Goal: Task Accomplishment & Management: Manage account settings

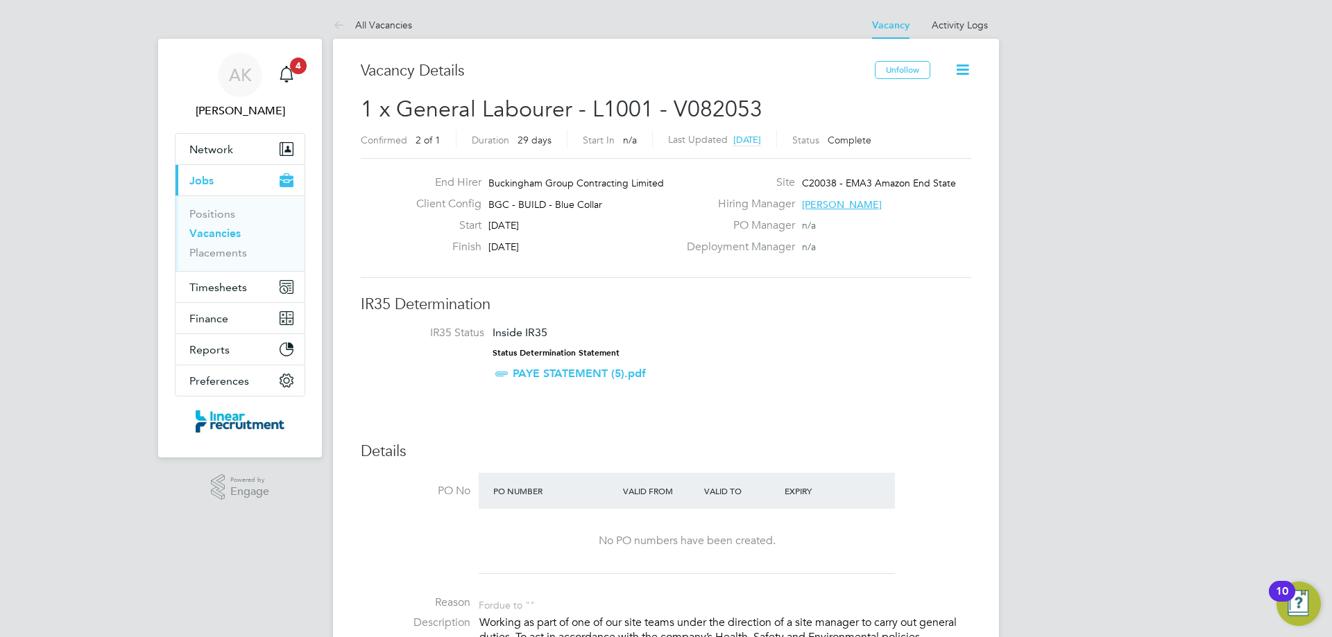
click at [203, 231] on link "Vacancies" at bounding box center [214, 233] width 51 height 13
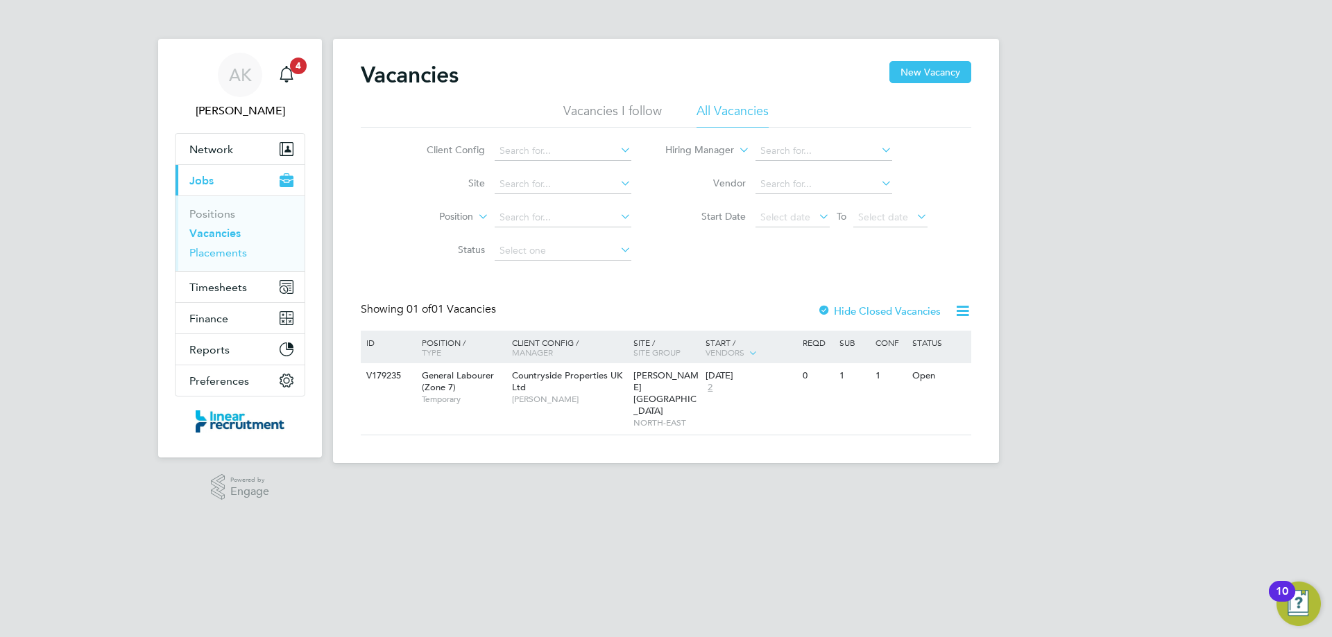
click at [214, 255] on link "Placements" at bounding box center [218, 252] width 58 height 13
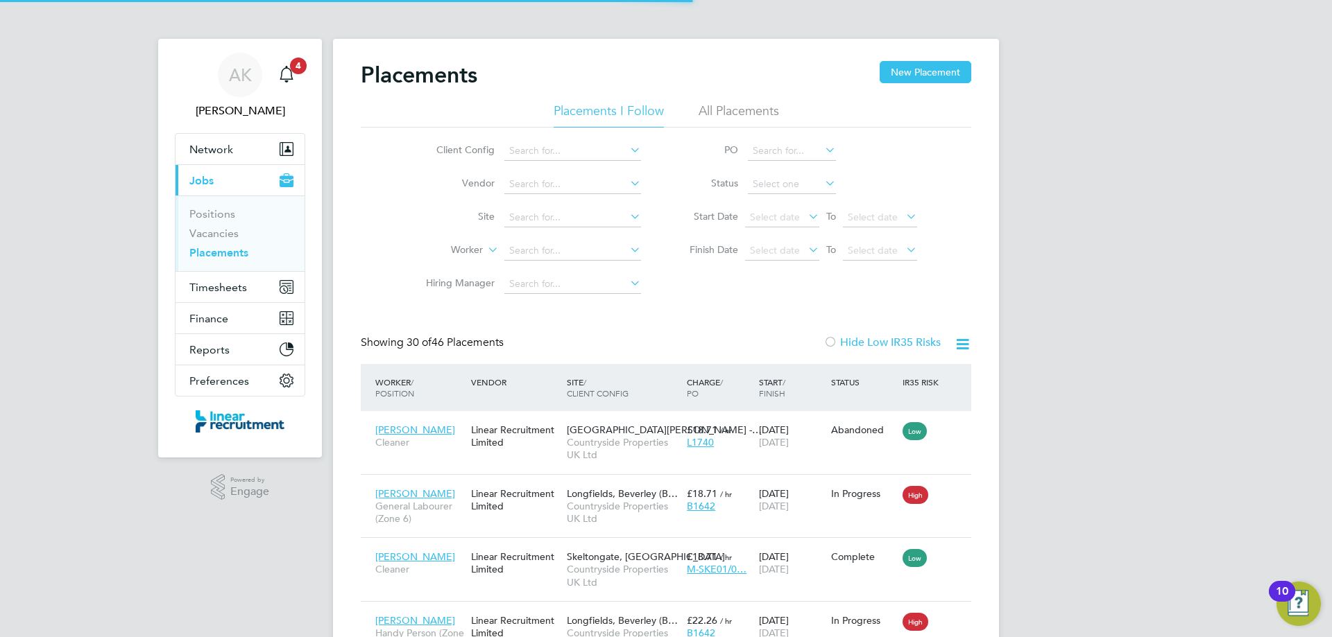
scroll to position [52, 121]
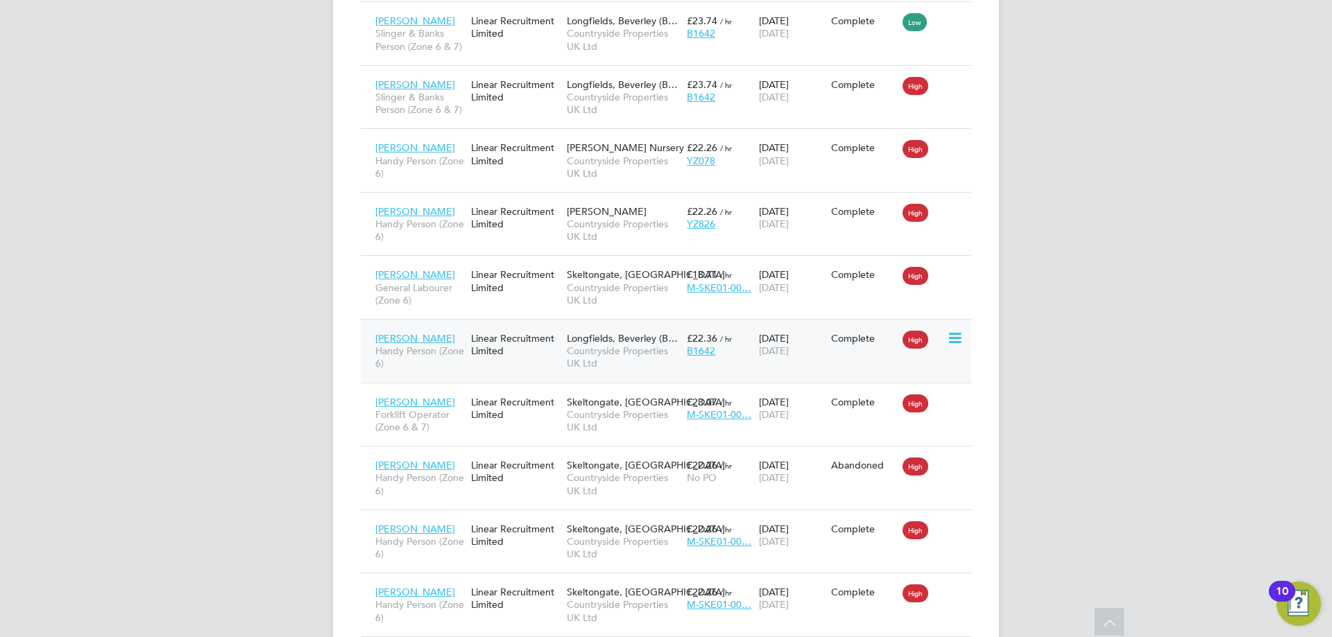
click at [822, 351] on div "15 Jul 2025 01 Aug 2025" at bounding box center [791, 344] width 72 height 39
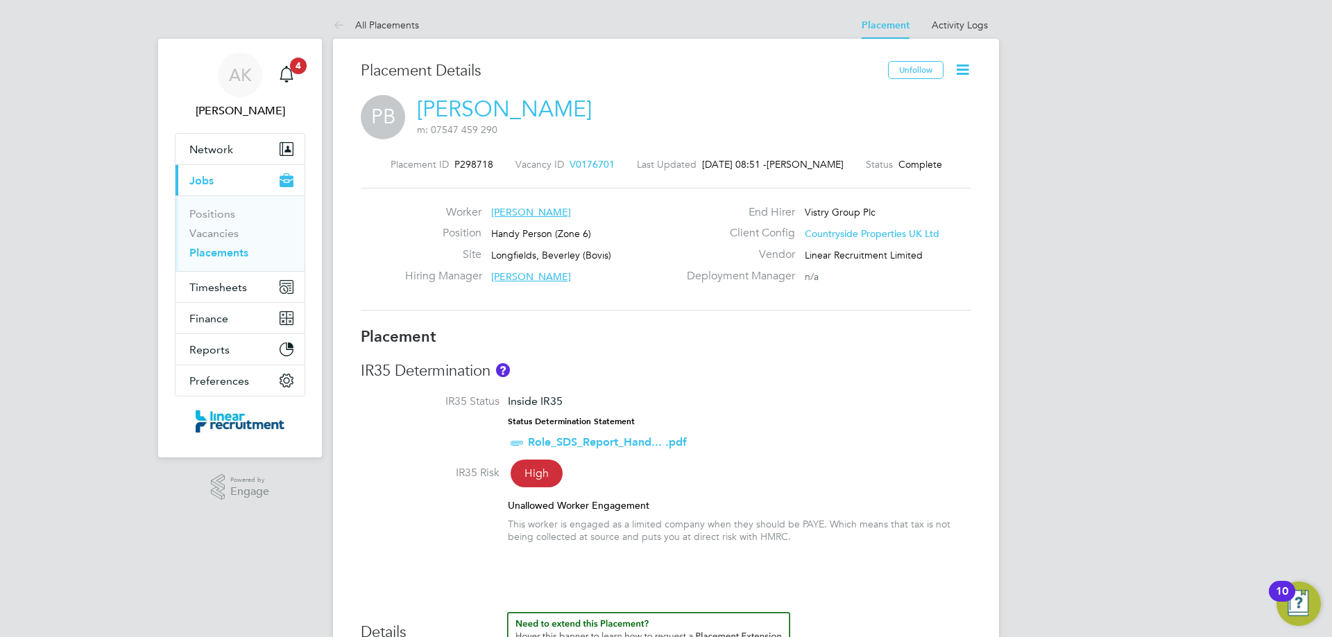
click at [965, 69] on icon at bounding box center [962, 69] width 17 height 17
click at [897, 105] on li "Edit Placement e" at bounding box center [917, 102] width 102 height 19
type input "[PERSON_NAME]"
type input "[DATE]"
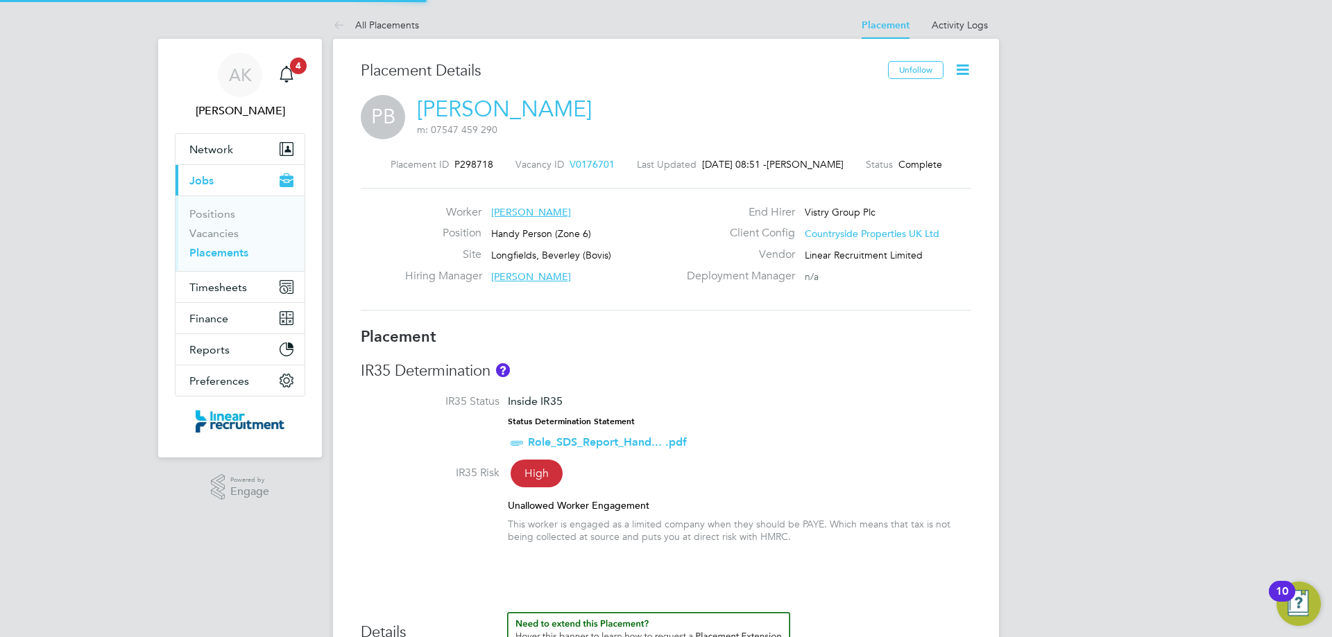
type input "[DATE]"
type input "07:30"
type input "16:30"
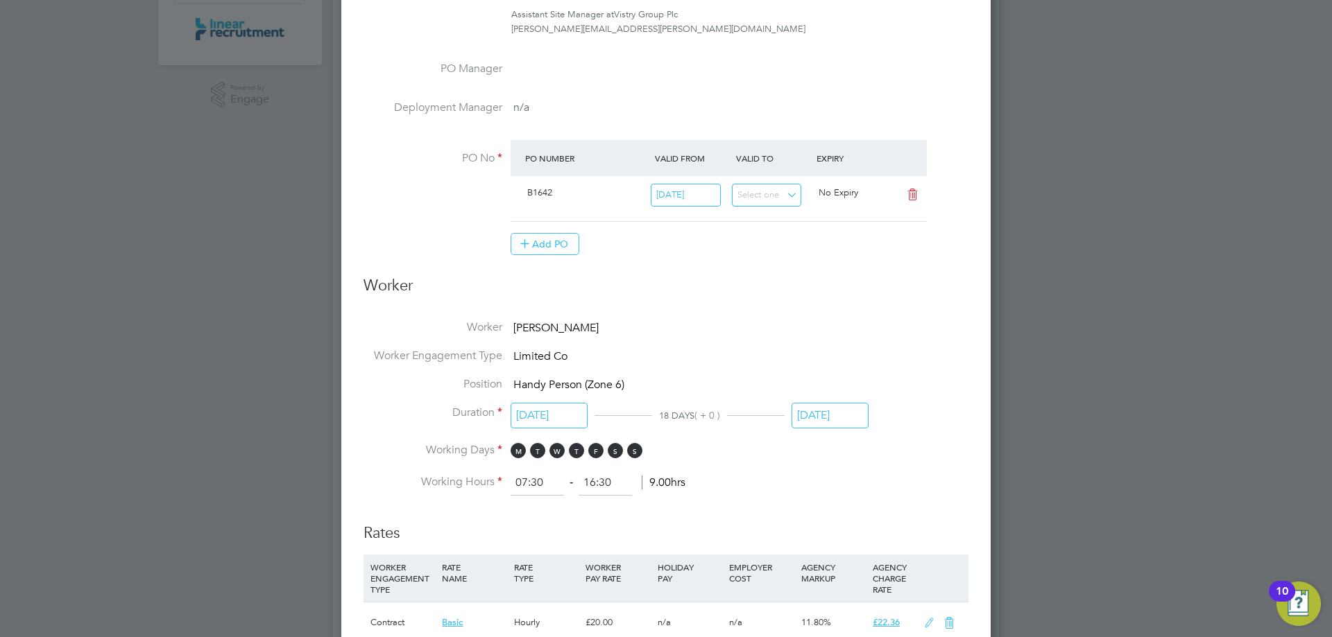
click at [573, 415] on input "[DATE]" at bounding box center [548, 416] width 77 height 26
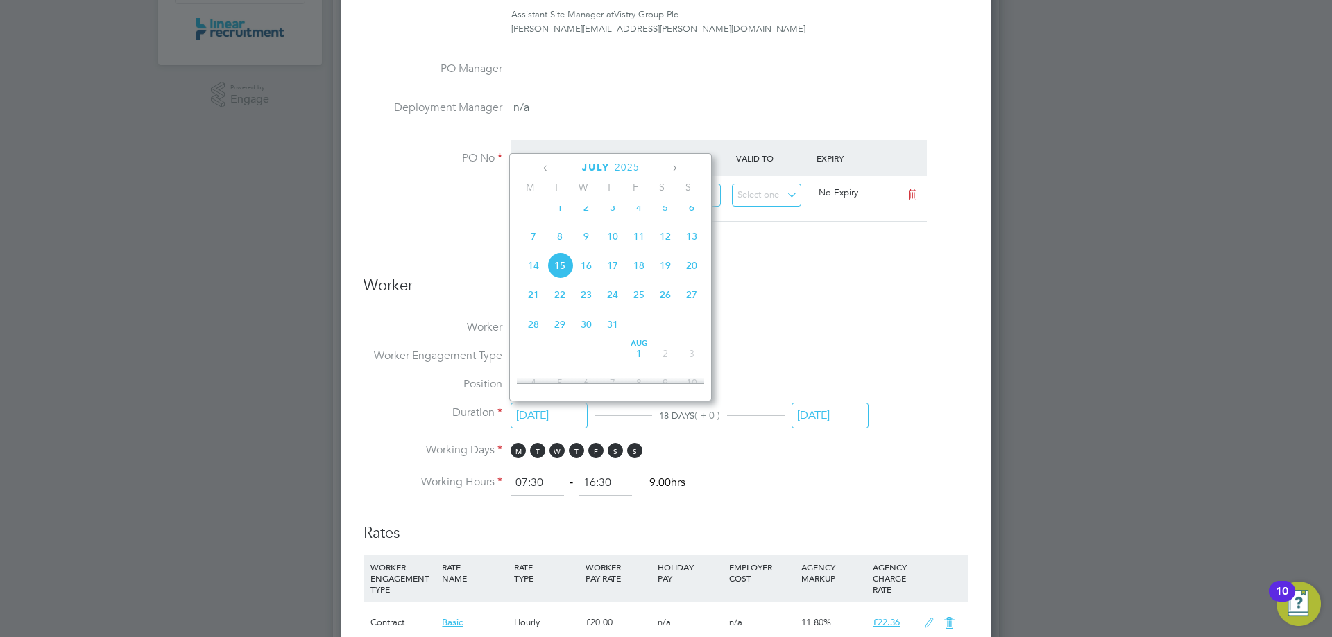
click at [673, 167] on icon at bounding box center [673, 168] width 13 height 15
click at [542, 166] on icon at bounding box center [546, 168] width 13 height 15
click at [668, 171] on icon at bounding box center [673, 168] width 13 height 15
click at [614, 334] on span "28" at bounding box center [612, 321] width 26 height 26
click at [838, 361] on li "Worker Engagement Type Limited Co" at bounding box center [665, 363] width 605 height 28
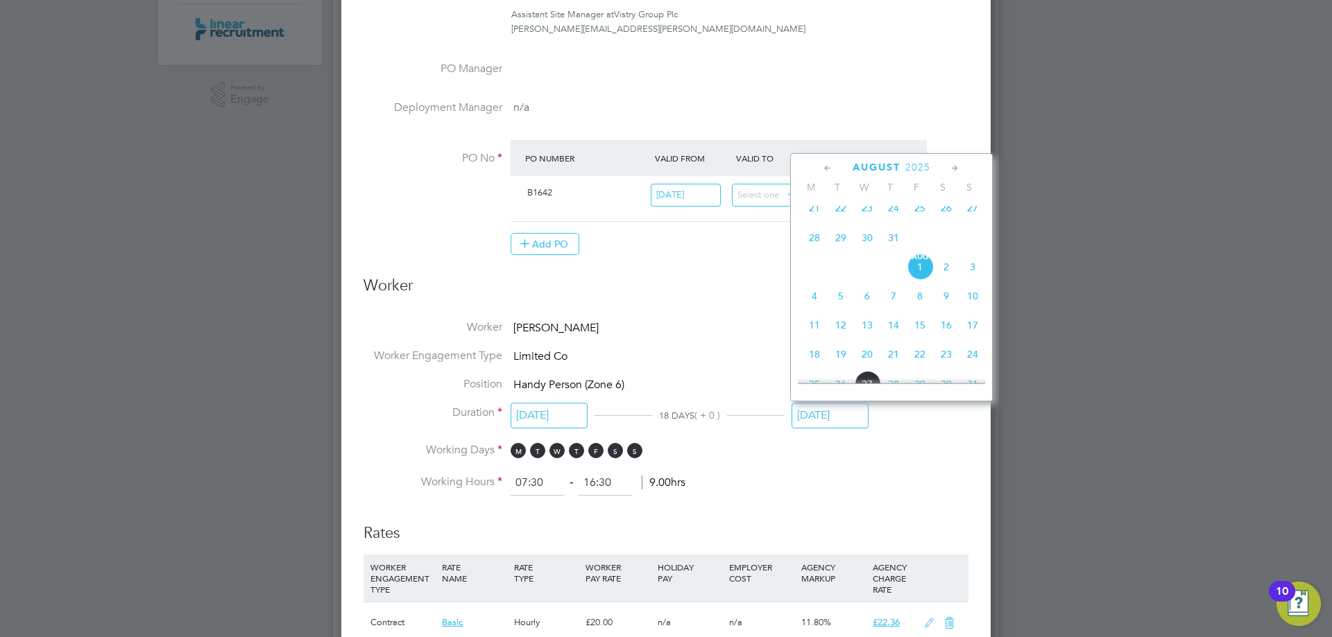
click at [831, 411] on input "[DATE]" at bounding box center [829, 416] width 77 height 26
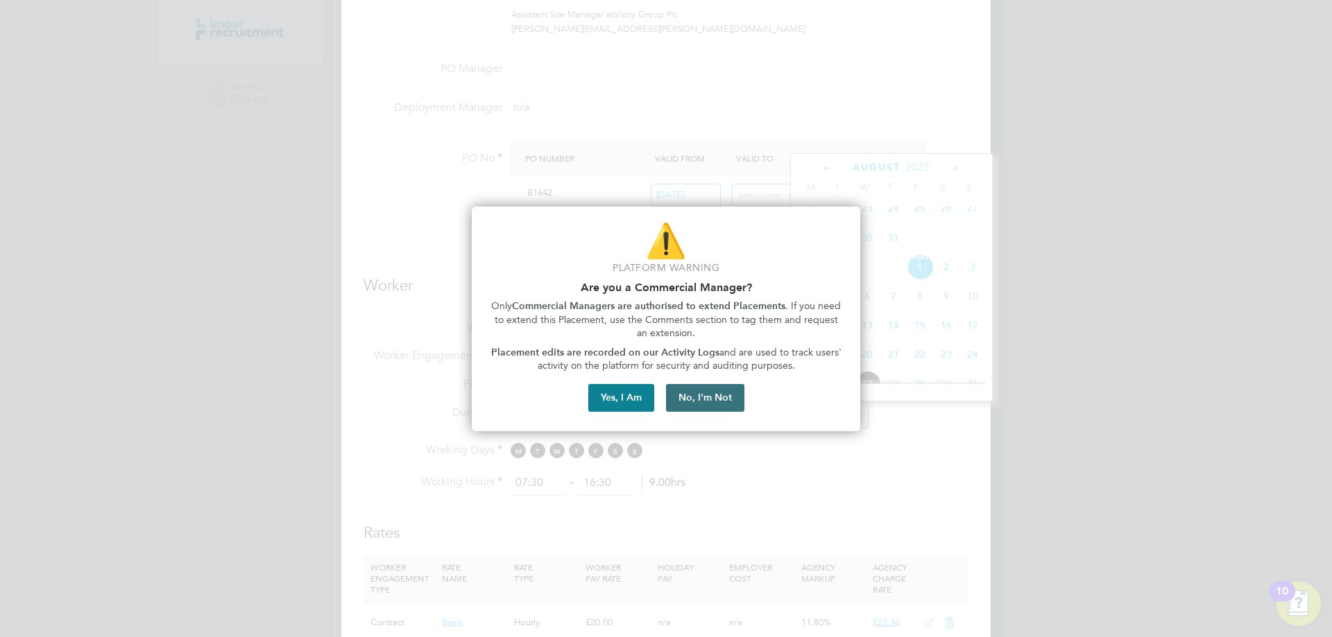
click at [689, 395] on button "No, I'm Not" at bounding box center [705, 398] width 78 height 28
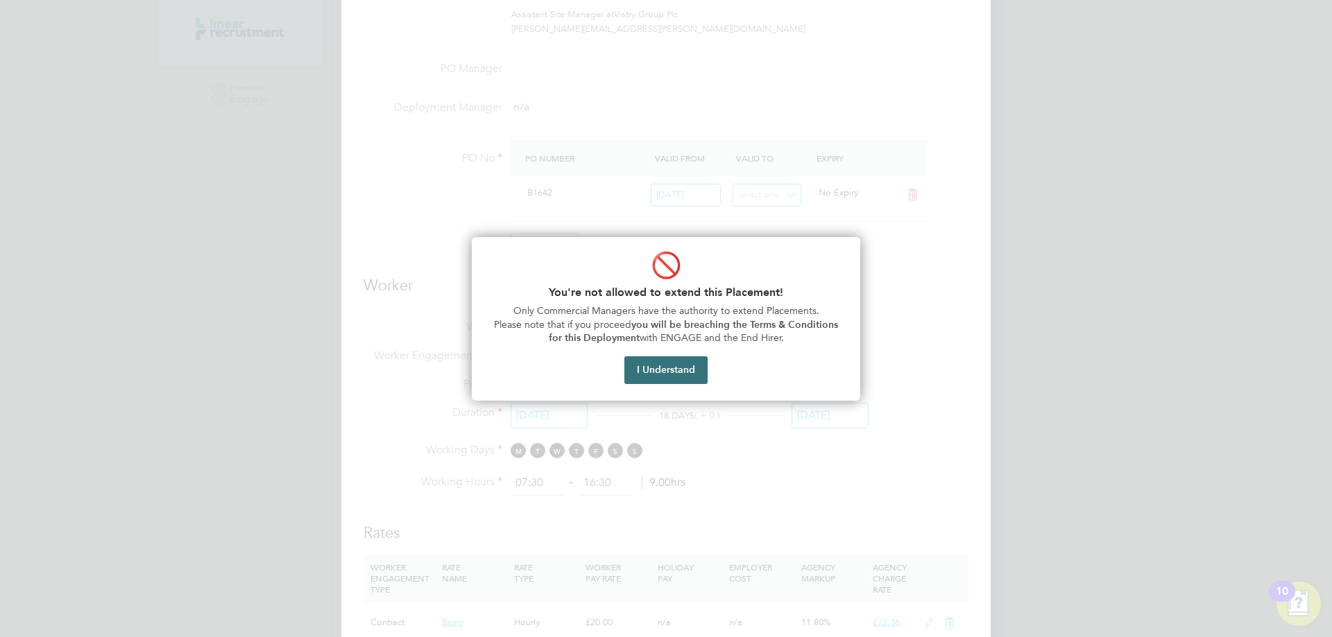
click at [653, 364] on button "I Understand" at bounding box center [665, 370] width 83 height 28
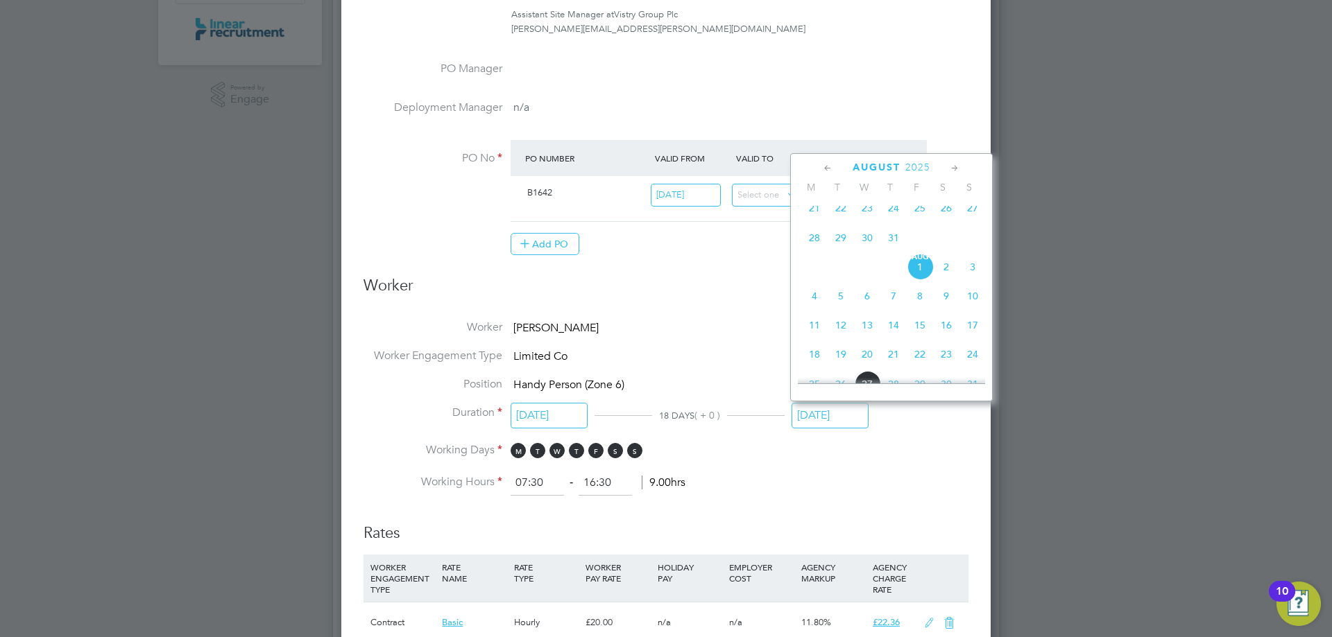
click at [723, 329] on li "Worker [PERSON_NAME]" at bounding box center [665, 334] width 605 height 28
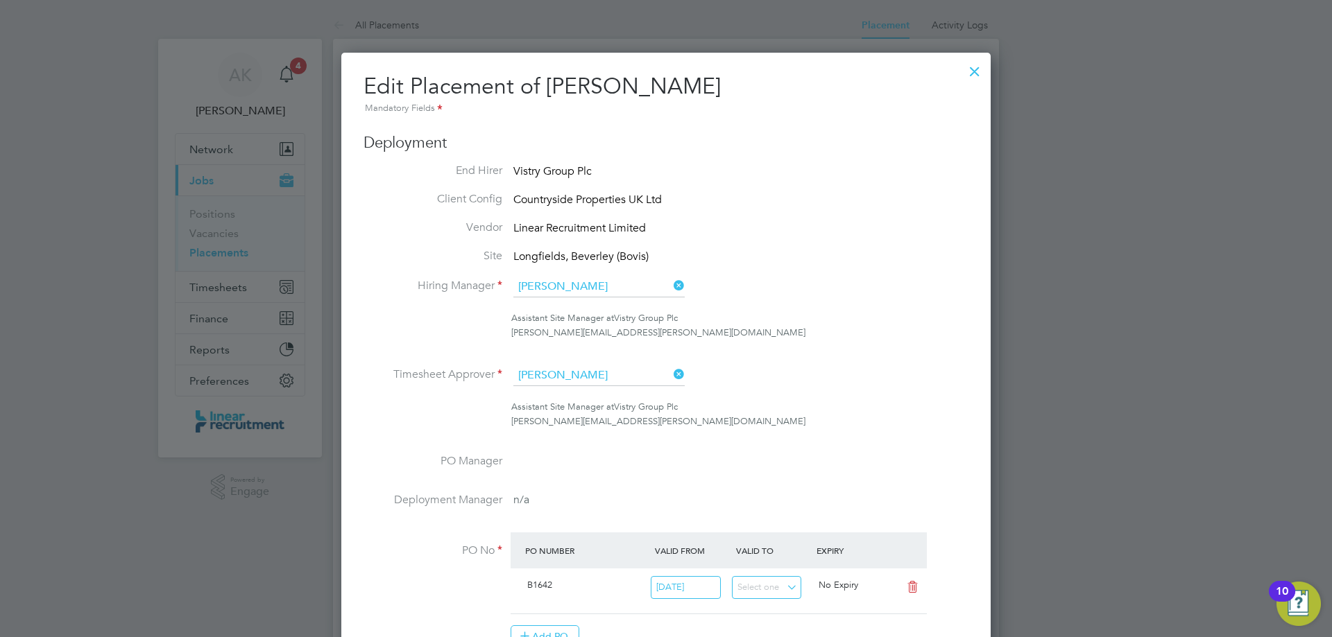
click at [974, 70] on div at bounding box center [974, 67] width 25 height 25
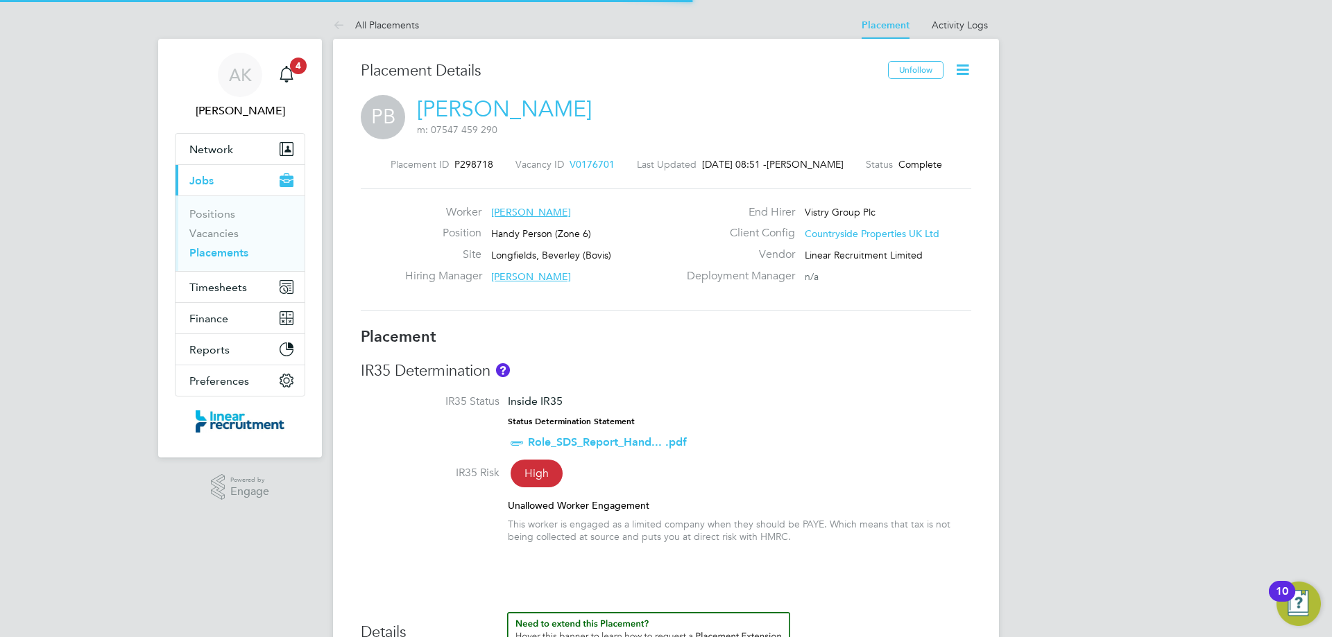
scroll to position [41, 97]
